Goal: Browse casually

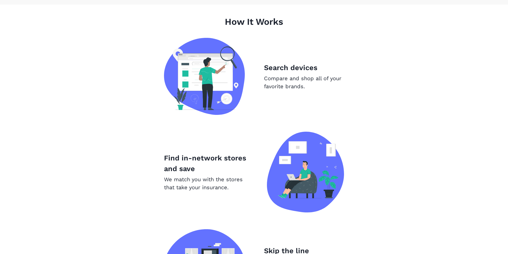
scroll to position [334, 0]
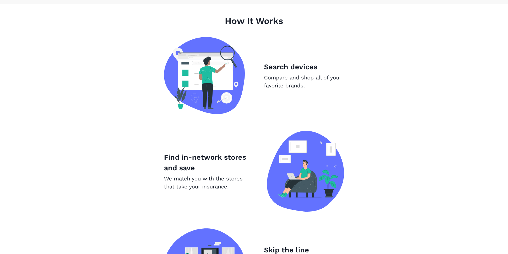
click at [201, 82] on img at bounding box center [204, 75] width 81 height 77
click at [202, 83] on img at bounding box center [204, 75] width 81 height 77
click at [507, 89] on section "How It Works Search devices Compare and shop all of your favorite brands. Find …" at bounding box center [254, 180] width 508 height 352
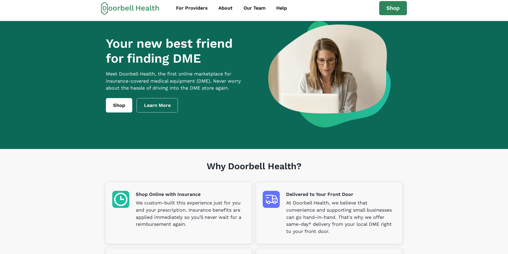
scroll to position [0, 0]
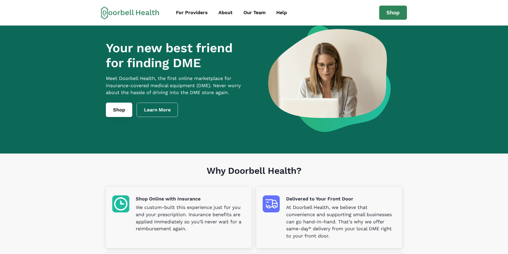
click at [119, 114] on link "Shop" at bounding box center [119, 110] width 26 height 14
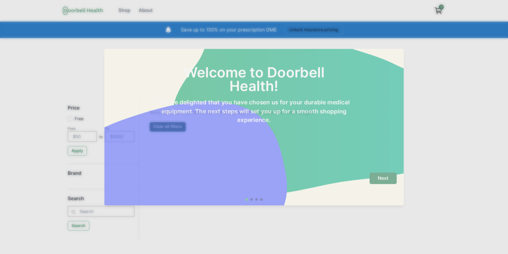
click at [119, 114] on div "Welcome to Doorbell Health! We are delighted that you have chosen us for your d…" at bounding box center [253, 87] width 285 height 73
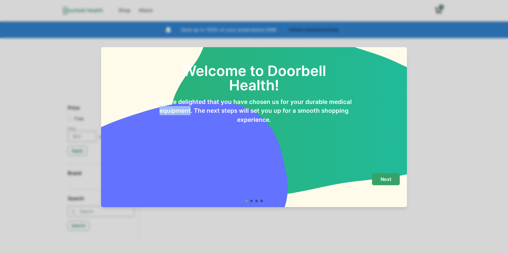
click at [386, 178] on p "Next" at bounding box center [386, 180] width 11 height 6
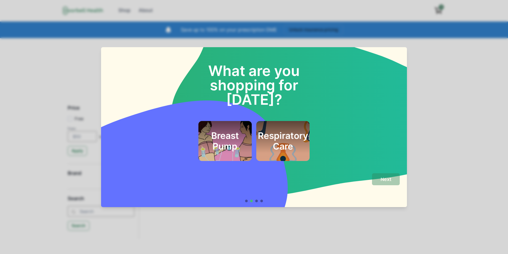
click at [389, 172] on footer "Next" at bounding box center [254, 188] width 306 height 38
click at [54, 55] on div "What are you shopping for today? Breast Pump Respiratory Care Next" at bounding box center [254, 127] width 508 height 254
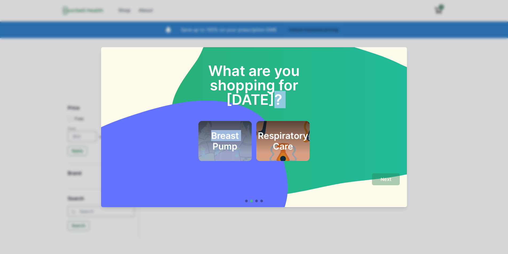
click at [54, 55] on div "What are you shopping for today? Breast Pump Respiratory Care Next" at bounding box center [254, 127] width 508 height 254
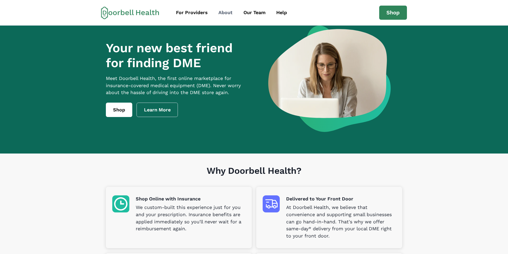
click at [224, 11] on div "About" at bounding box center [225, 12] width 14 height 7
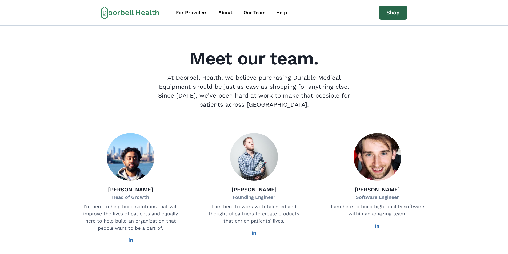
click at [395, 10] on link "Shop" at bounding box center [393, 13] width 28 height 14
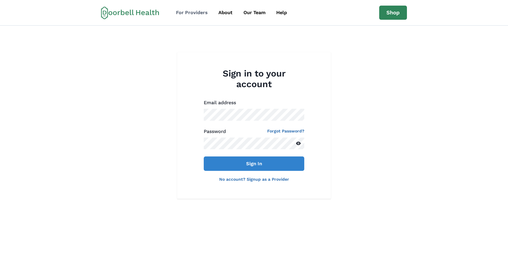
click at [196, 12] on div "For Providers" at bounding box center [192, 12] width 32 height 7
